Goal: Task Accomplishment & Management: Manage account settings

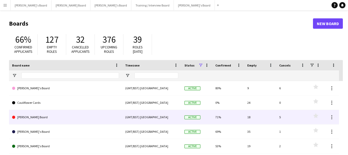
click at [27, 115] on link "[PERSON_NAME] Board" at bounding box center [65, 117] width 107 height 14
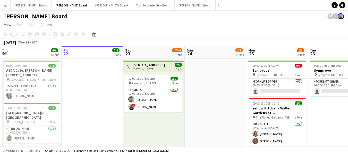
scroll to position [0, 139]
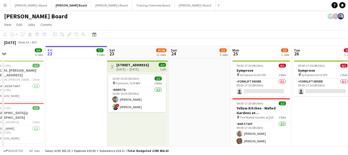
drag, startPoint x: 164, startPoint y: 51, endPoint x: 203, endPoint y: 59, distance: 39.5
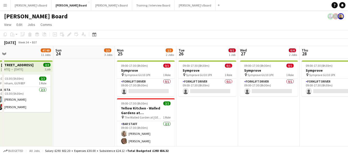
drag, startPoint x: 257, startPoint y: 53, endPoint x: 141, endPoint y: 48, distance: 116.2
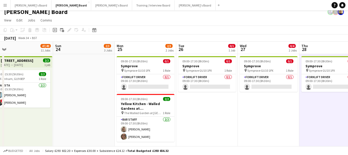
scroll to position [0, 0]
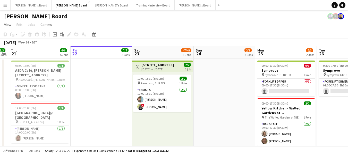
drag, startPoint x: 76, startPoint y: 51, endPoint x: 216, endPoint y: 74, distance: 141.6
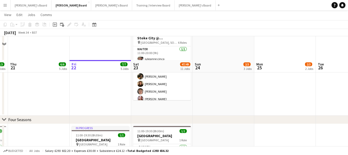
scroll to position [335, 0]
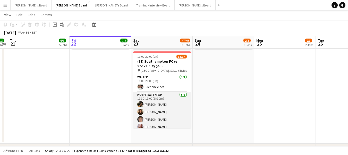
click at [157, 100] on app-card-role "Hospitality FOH 5/5 11:30-19:00 (7h30m) Emily Bonser millie bates Hugo Carroll …" at bounding box center [162, 115] width 58 height 47
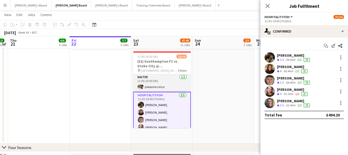
click at [148, 83] on app-card-role "Waiter 1/1 11:00-20:00 (9h) juleanne cinco" at bounding box center [162, 83] width 58 height 18
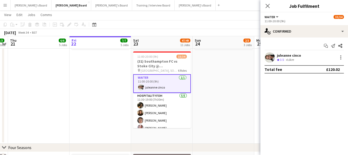
click at [292, 56] on div "juleanne cinco" at bounding box center [289, 55] width 24 height 5
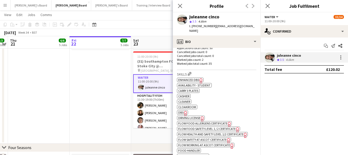
scroll to position [155, 0]
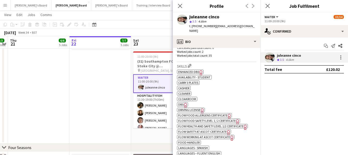
click at [182, 102] on span "DBS" at bounding box center [180, 104] width 5 height 4
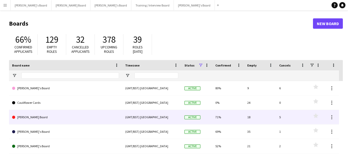
click at [39, 112] on link "[PERSON_NAME] Board" at bounding box center [65, 117] width 107 height 14
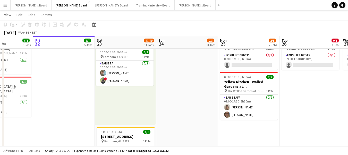
scroll to position [0, 180]
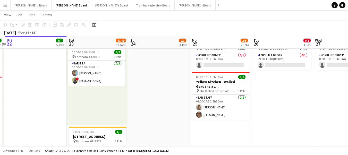
drag, startPoint x: 218, startPoint y: 42, endPoint x: 162, endPoint y: 44, distance: 56.6
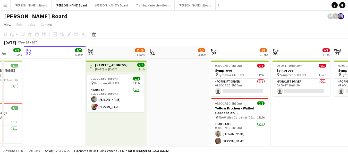
scroll to position [0, 118]
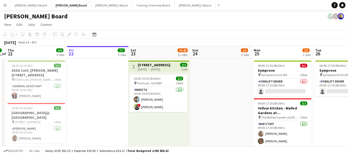
drag, startPoint x: 159, startPoint y: 54, endPoint x: 221, endPoint y: 60, distance: 62.2
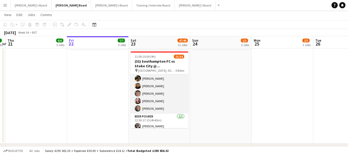
click at [146, 90] on app-card-role "Hospitality FOH 5/5 11:30-19:00 (7h30m) Emily Bonser millie bates Hugo Carroll …" at bounding box center [160, 89] width 58 height 47
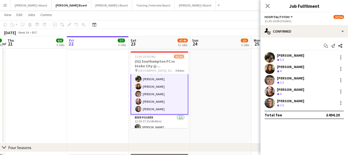
scroll to position [26, 0]
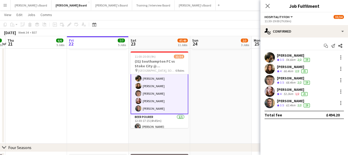
click at [287, 66] on div "[PERSON_NAME]" at bounding box center [293, 66] width 32 height 5
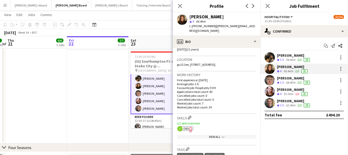
scroll to position [129, 0]
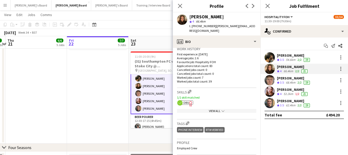
click at [188, 100] on span "DBS" at bounding box center [186, 102] width 5 height 4
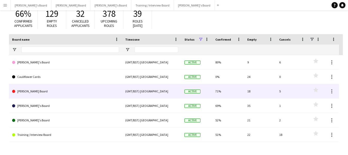
scroll to position [42, 0]
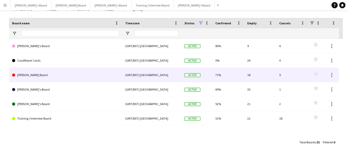
click at [30, 74] on link "[PERSON_NAME] Board" at bounding box center [65, 75] width 107 height 14
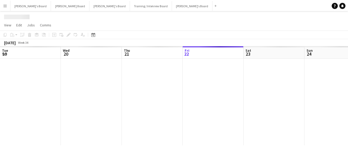
scroll to position [0, 123]
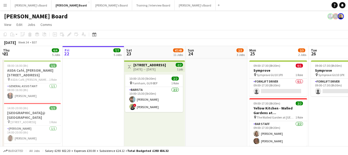
drag, startPoint x: 206, startPoint y: 52, endPoint x: 205, endPoint y: 66, distance: 13.5
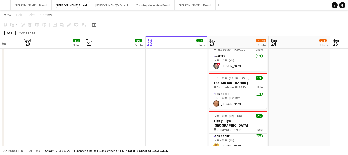
scroll to position [0, 162]
drag, startPoint x: 95, startPoint y: 42, endPoint x: 179, endPoint y: 44, distance: 84.1
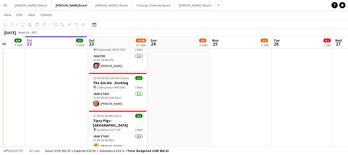
scroll to position [0, 222]
drag, startPoint x: 225, startPoint y: 43, endPoint x: 104, endPoint y: 40, distance: 121.0
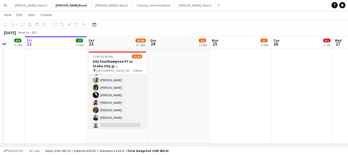
scroll to position [261, 0]
click at [110, 118] on app-card-role "Retail Kiosk 19I 2A 23/24 13:00-17:00 (4h) [PERSON_NAME] [PERSON_NAME] ! [PERSO…" at bounding box center [118, 33] width 58 height 191
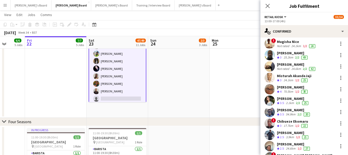
scroll to position [61, 0]
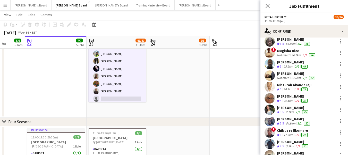
click at [294, 108] on div "[PERSON_NAME]" at bounding box center [293, 107] width 33 height 5
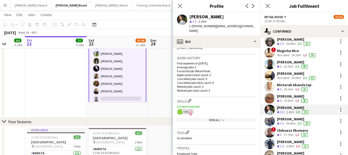
scroll to position [129, 0]
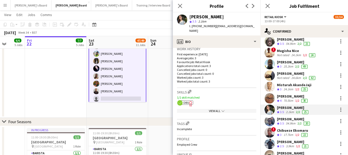
click at [184, 103] on span "DBS" at bounding box center [186, 102] width 5 height 4
